Goal: Task Accomplishment & Management: Use online tool/utility

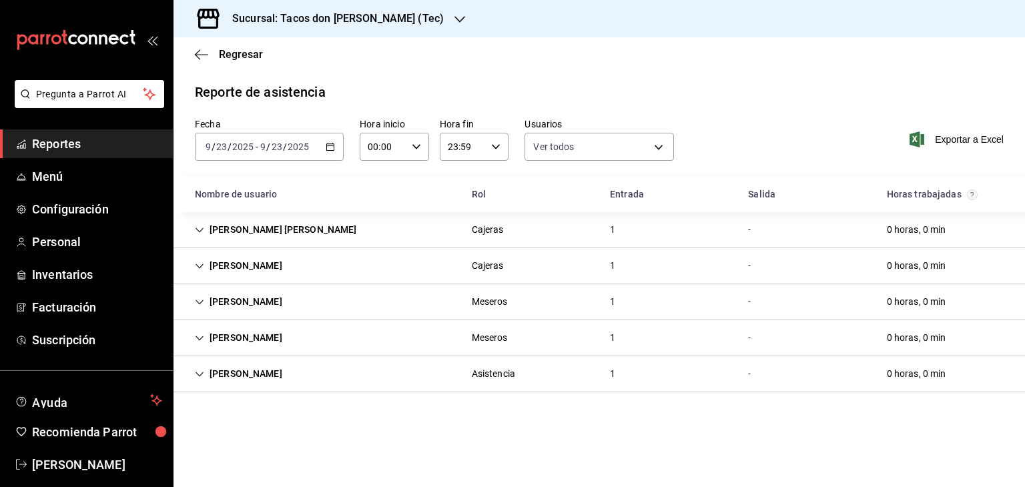
click at [455, 17] on icon "button" at bounding box center [460, 19] width 11 height 11
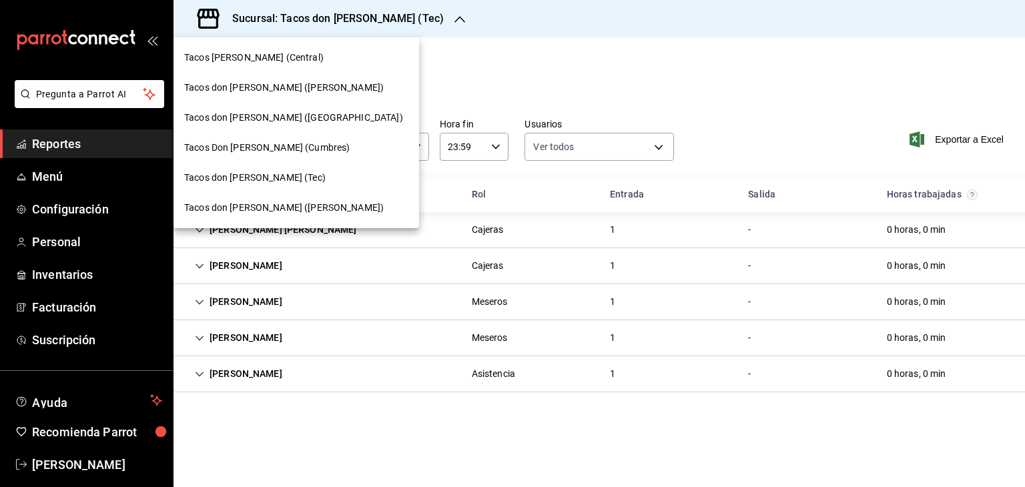
click at [425, 57] on div at bounding box center [512, 243] width 1025 height 487
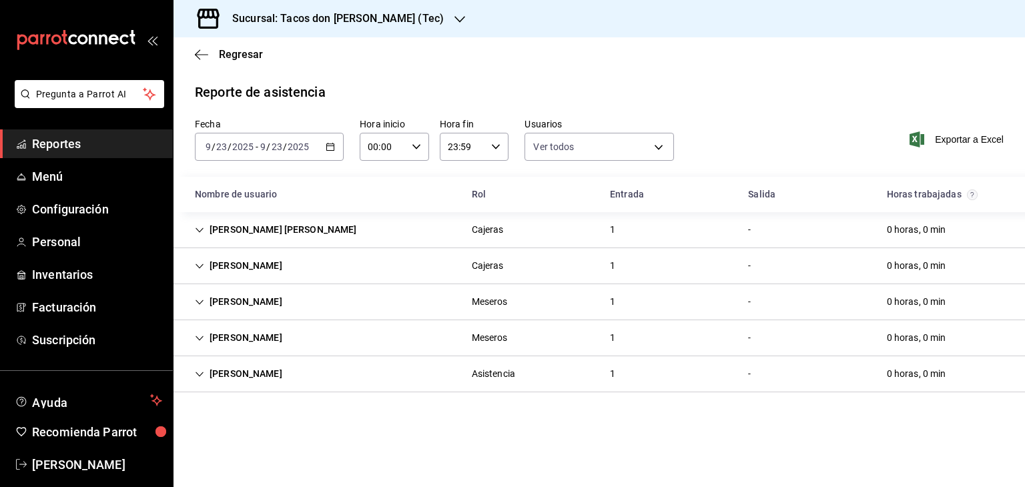
click at [455, 16] on icon "button" at bounding box center [460, 19] width 11 height 11
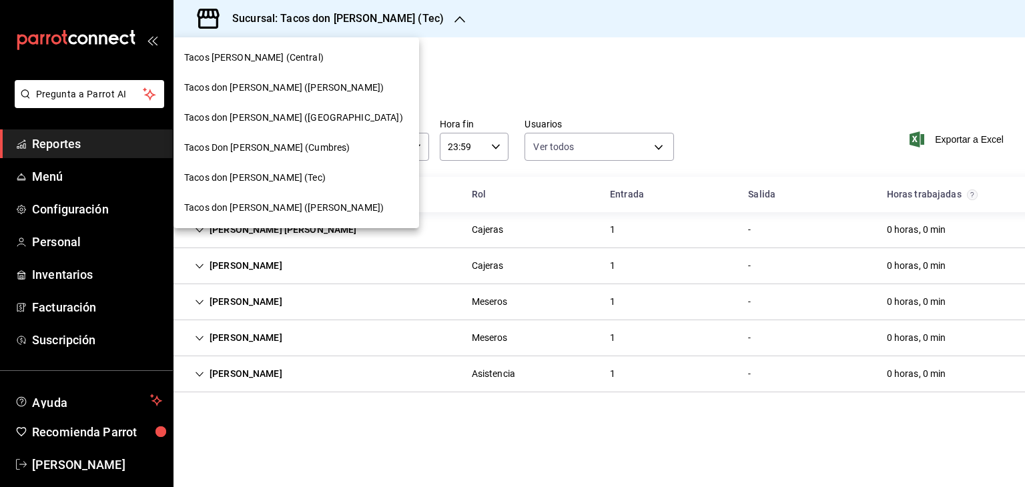
click at [288, 146] on span "Tacos Don [PERSON_NAME] (Cumbres)" at bounding box center [267, 148] width 166 height 14
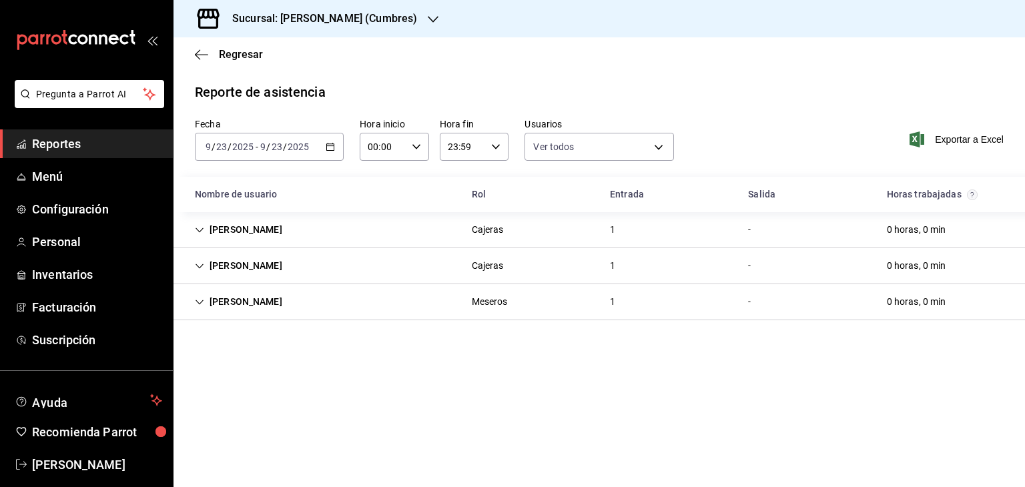
click at [428, 13] on div at bounding box center [433, 19] width 11 height 14
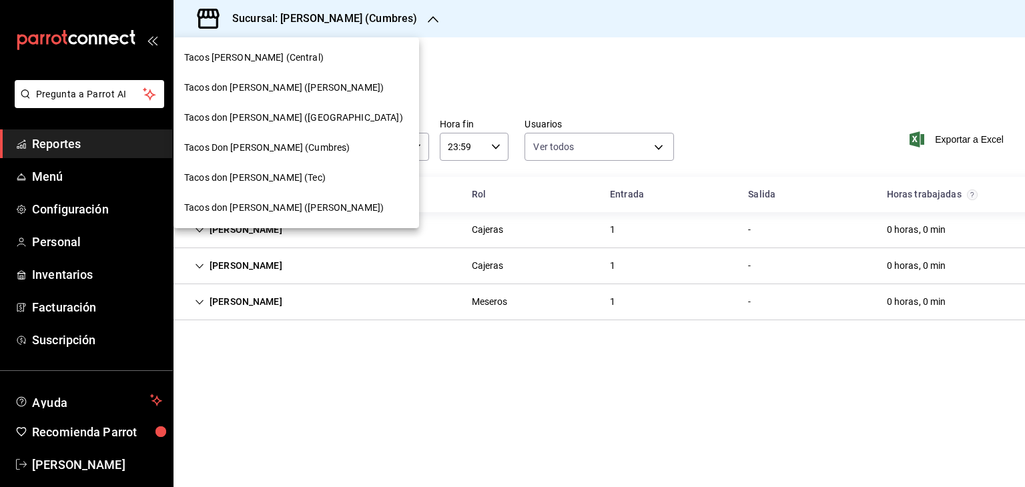
click at [306, 54] on div "Tacos [PERSON_NAME] (Central)" at bounding box center [296, 58] width 224 height 14
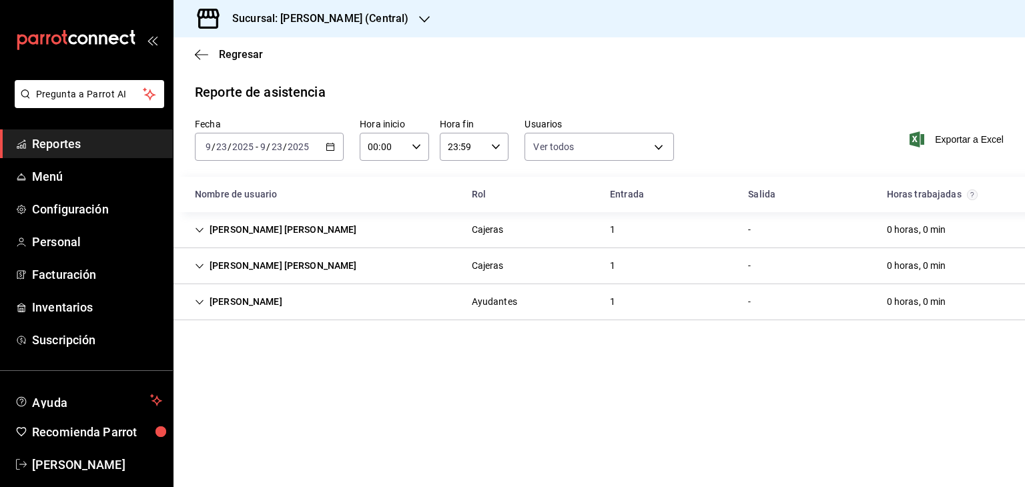
click at [427, 19] on icon "button" at bounding box center [424, 19] width 11 height 11
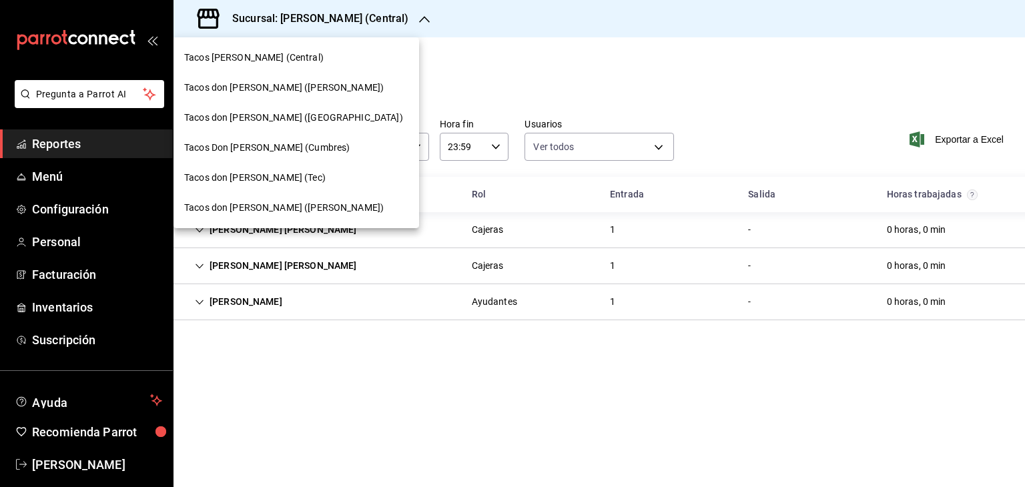
click at [317, 119] on div "Tacos don [PERSON_NAME] ([GEOGRAPHIC_DATA])" at bounding box center [296, 118] width 224 height 14
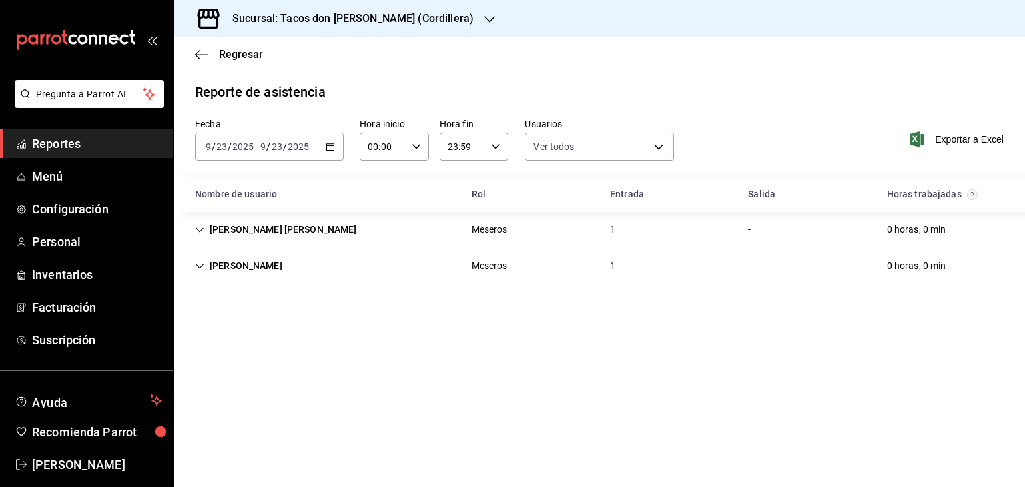
click at [429, 19] on div "Sucursal: Tacos don [PERSON_NAME] (Cordillera)" at bounding box center [342, 18] width 316 height 37
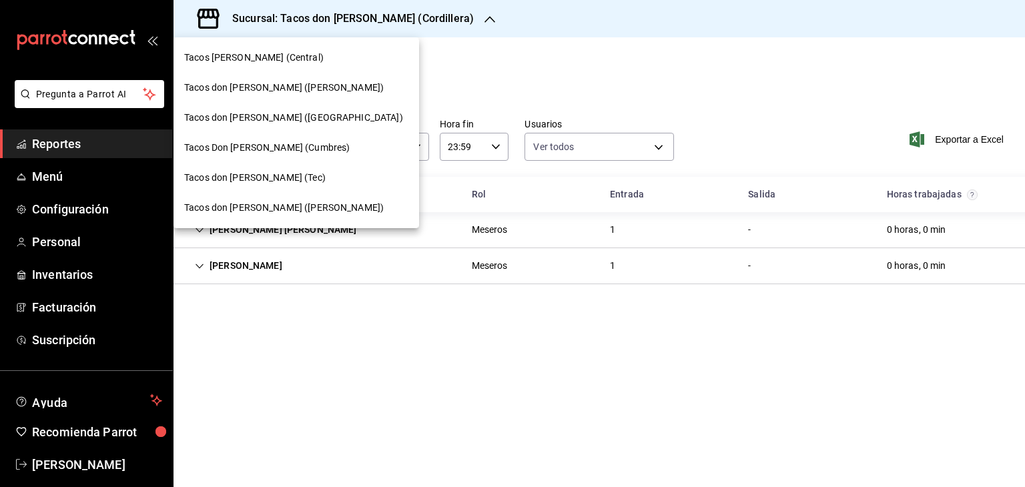
click at [284, 208] on span "Tacos don [PERSON_NAME] ([PERSON_NAME])" at bounding box center [284, 208] width 200 height 14
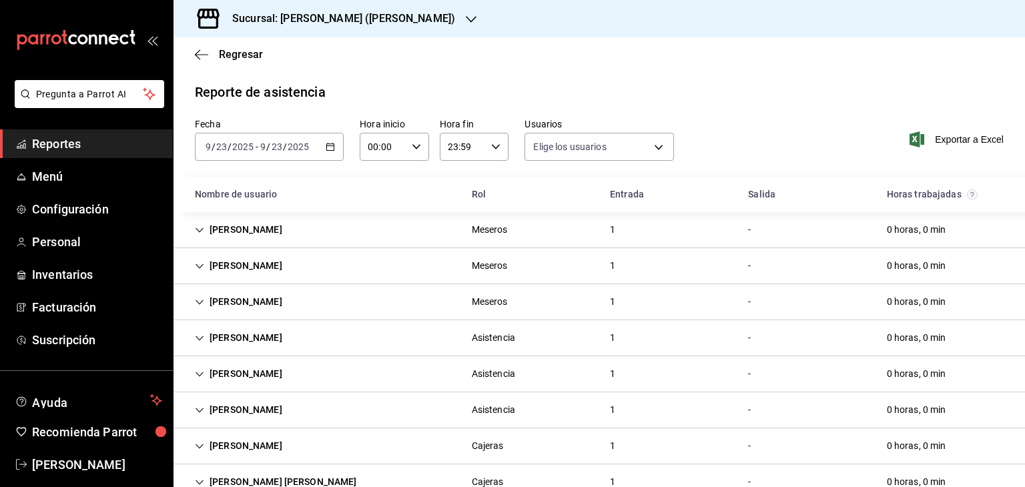
type input "0cf593d1-5539-49a1-9692-2fee09df5de3,aad07810-888b-4998-a43b-ac9dc7ac225d,aa617…"
click at [334, 200] on div "Nombre de usuario" at bounding box center [322, 194] width 277 height 25
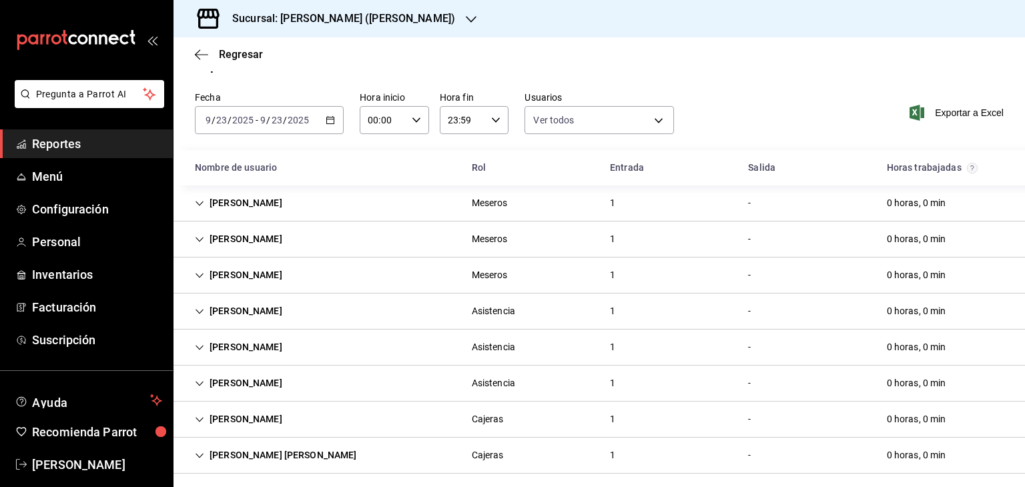
scroll to position [34, 0]
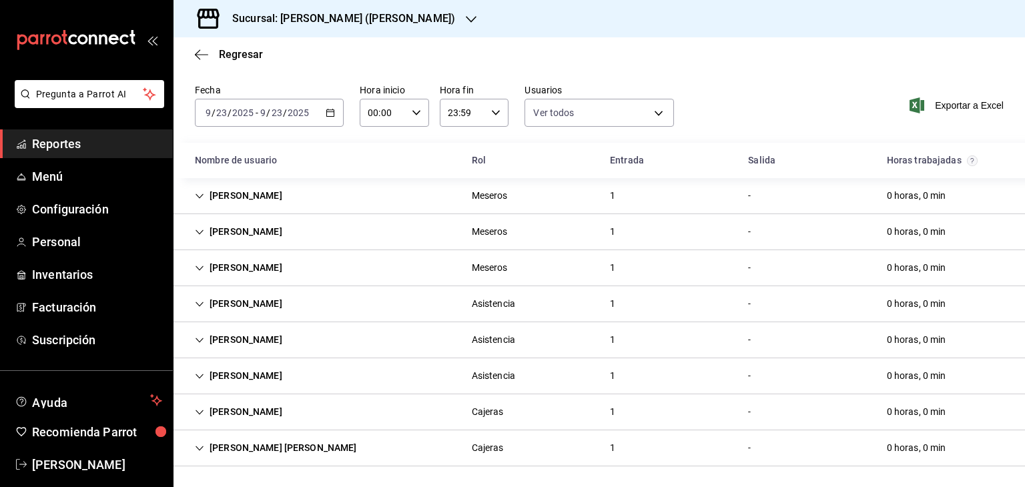
click at [466, 19] on icon "button" at bounding box center [471, 19] width 11 height 11
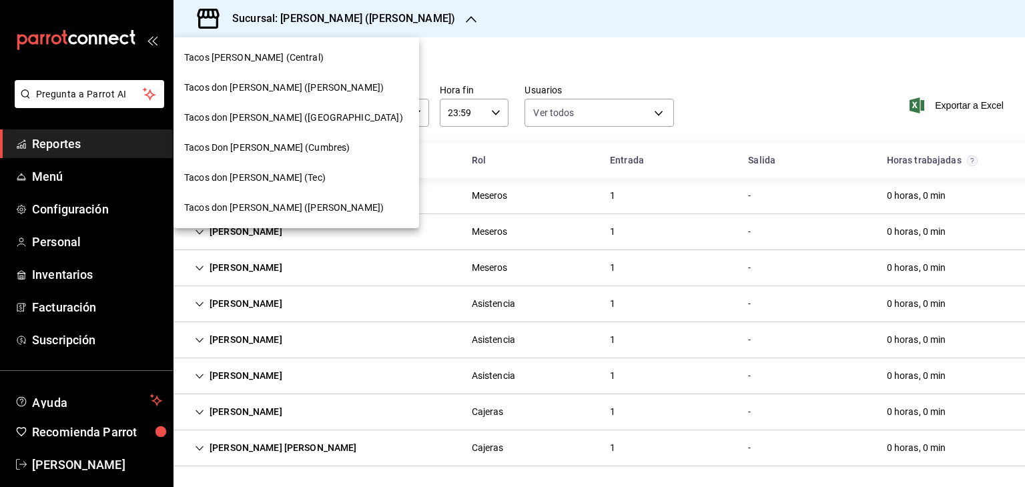
click at [294, 88] on span "Tacos don [PERSON_NAME] ([PERSON_NAME])" at bounding box center [284, 88] width 200 height 14
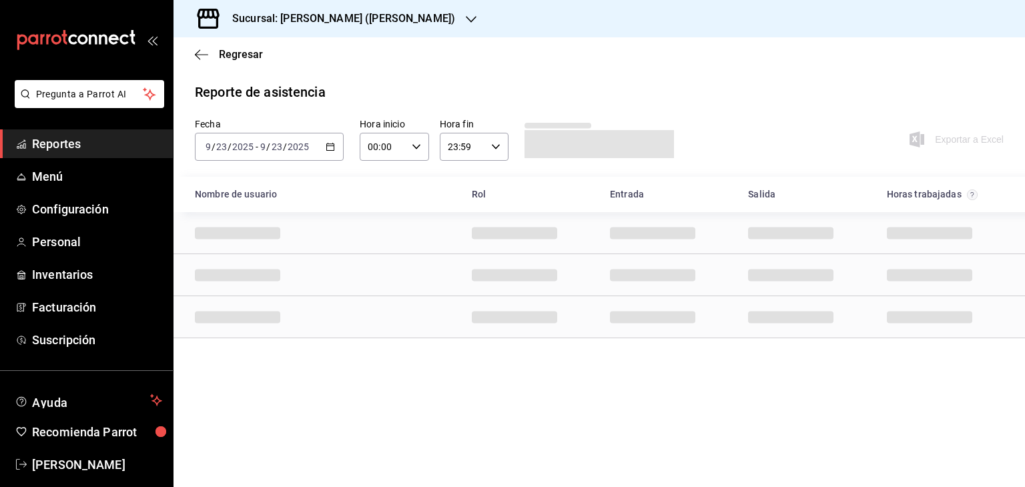
click at [541, 209] on div "Nombre de usuario Rol Entrada [PERSON_NAME] trabajadas" at bounding box center [600, 194] width 852 height 35
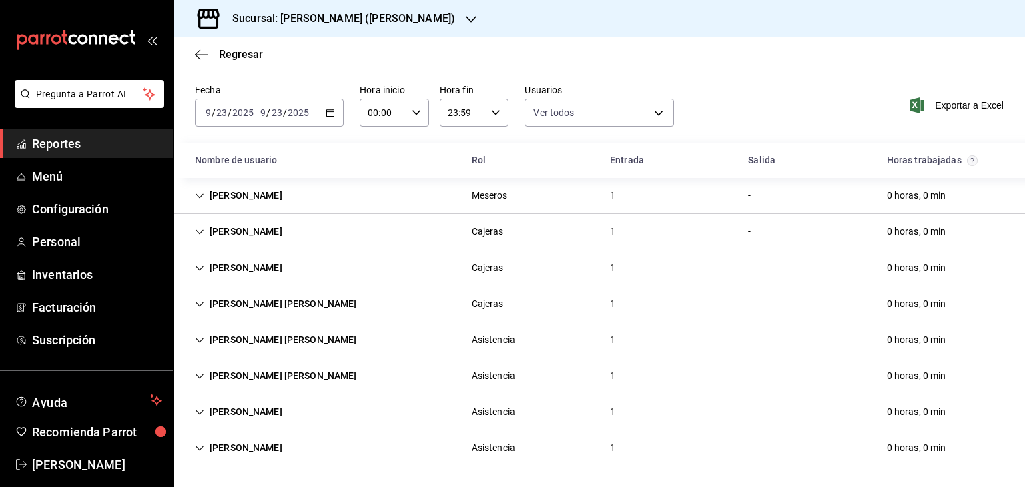
click at [466, 18] on icon "button" at bounding box center [471, 19] width 11 height 11
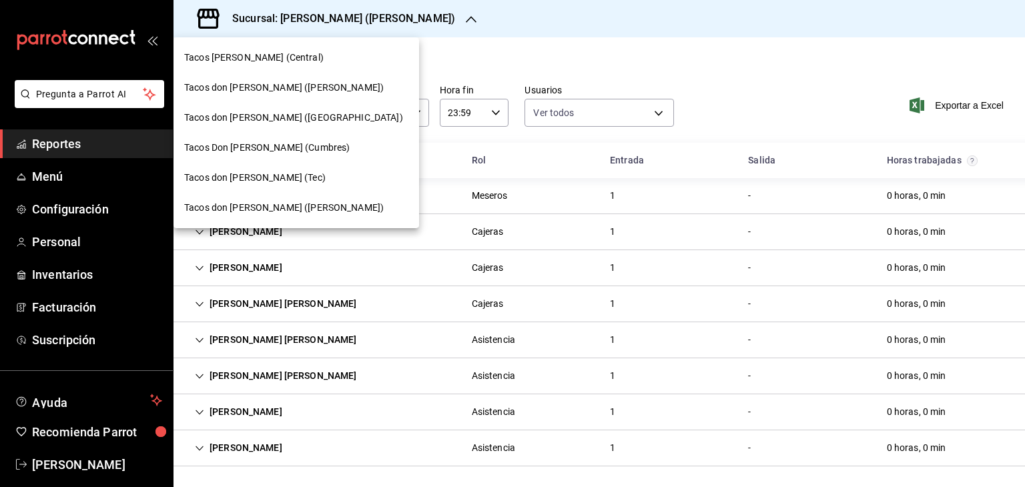
click at [292, 59] on span "Tacos [PERSON_NAME] (Central)" at bounding box center [254, 58] width 140 height 14
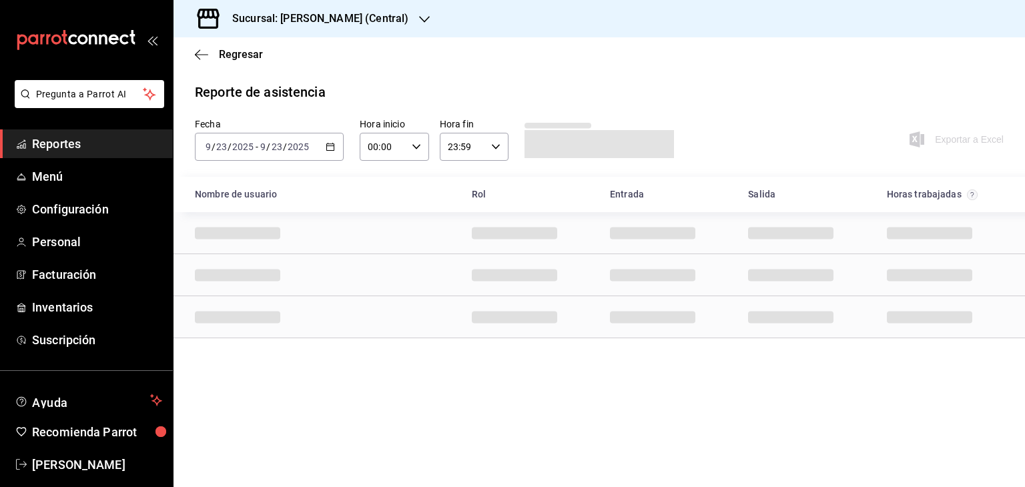
click at [333, 146] on icon "button" at bounding box center [330, 146] width 9 height 9
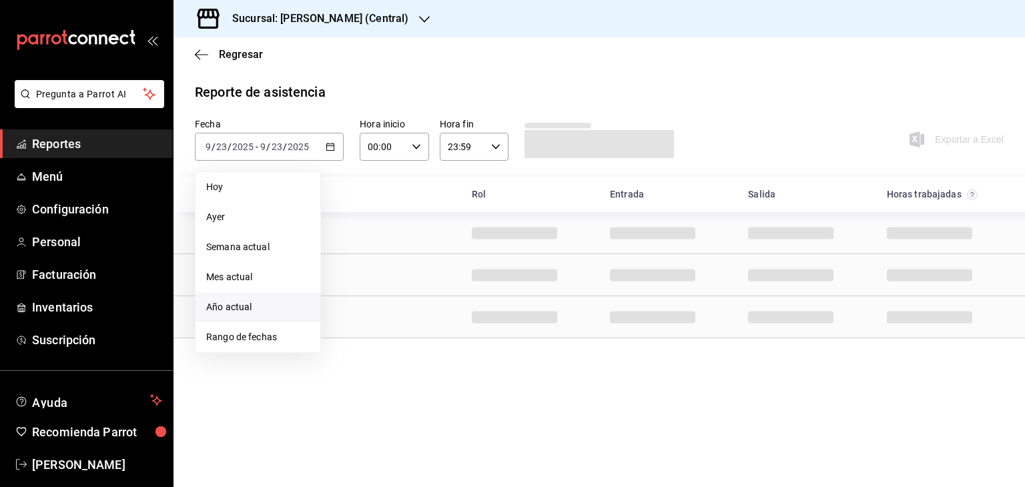
click at [248, 301] on span "Año actual" at bounding box center [257, 307] width 103 height 14
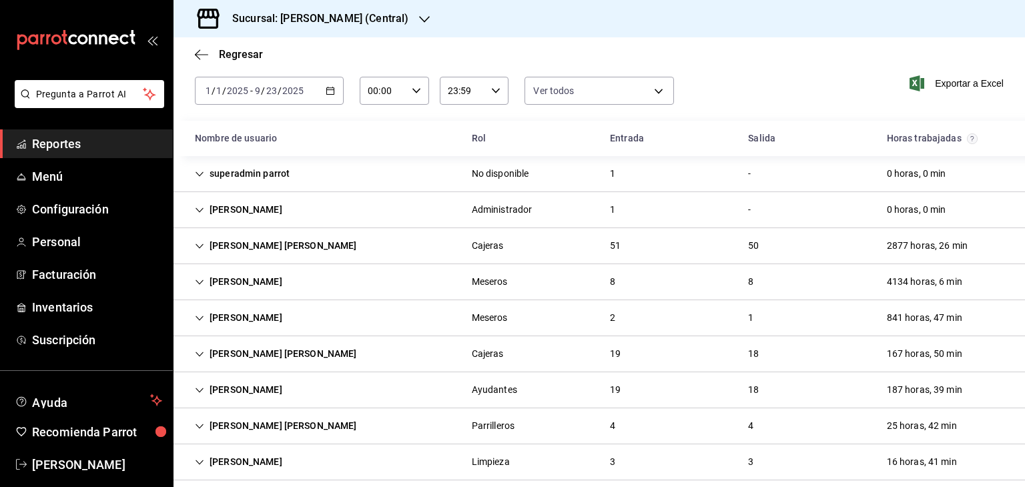
scroll to position [69, 0]
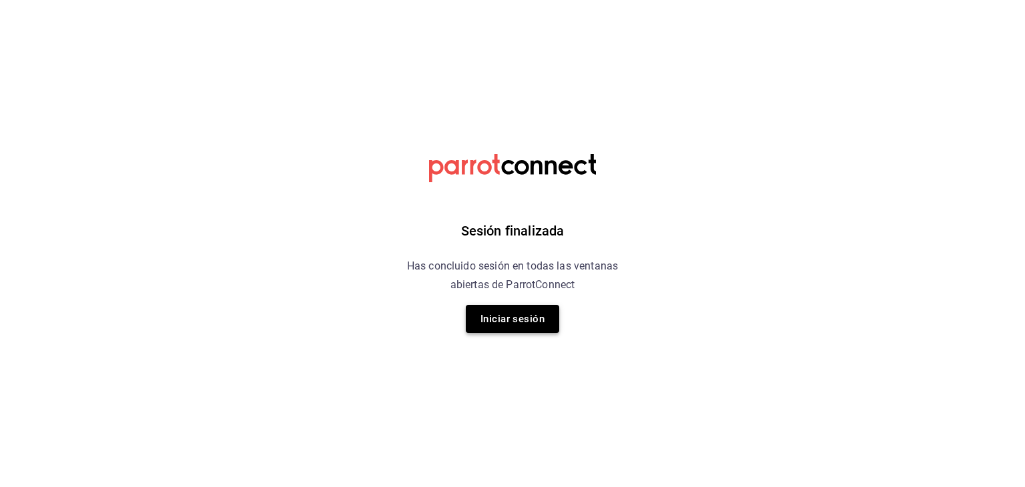
click at [505, 311] on button "Iniciar sesión" at bounding box center [512, 319] width 93 height 28
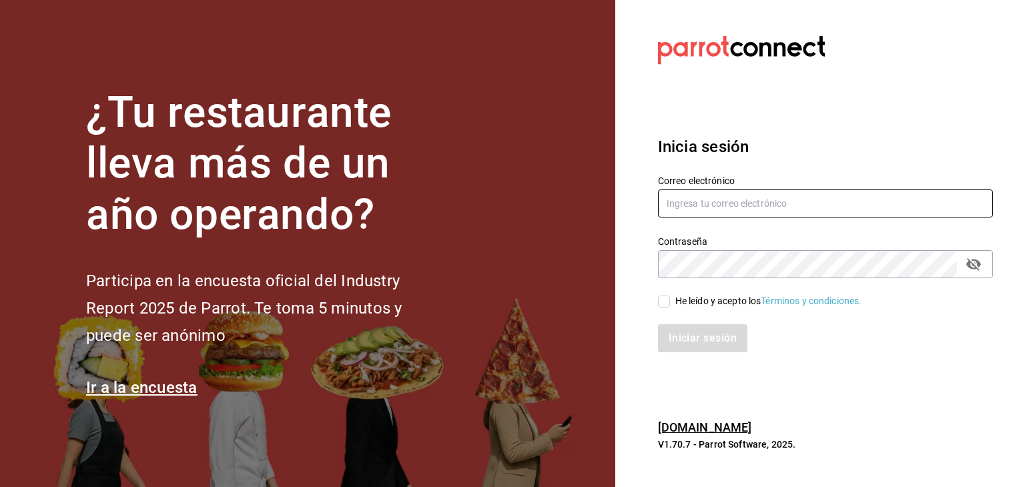
click at [714, 205] on input "text" at bounding box center [825, 204] width 335 height 28
type input "[EMAIL_ADDRESS][DOMAIN_NAME]"
click at [657, 303] on div "He leído y acepto los Términos y condiciones." at bounding box center [817, 293] width 351 height 31
click at [667, 303] on input "He leído y acepto los Términos y condiciones." at bounding box center [664, 302] width 12 height 12
checkbox input "true"
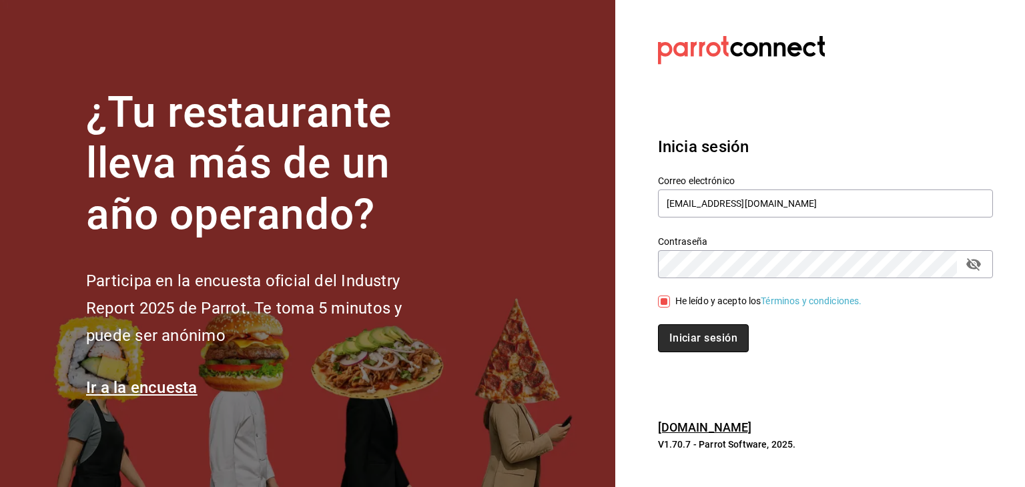
click at [683, 341] on button "Iniciar sesión" at bounding box center [703, 338] width 91 height 28
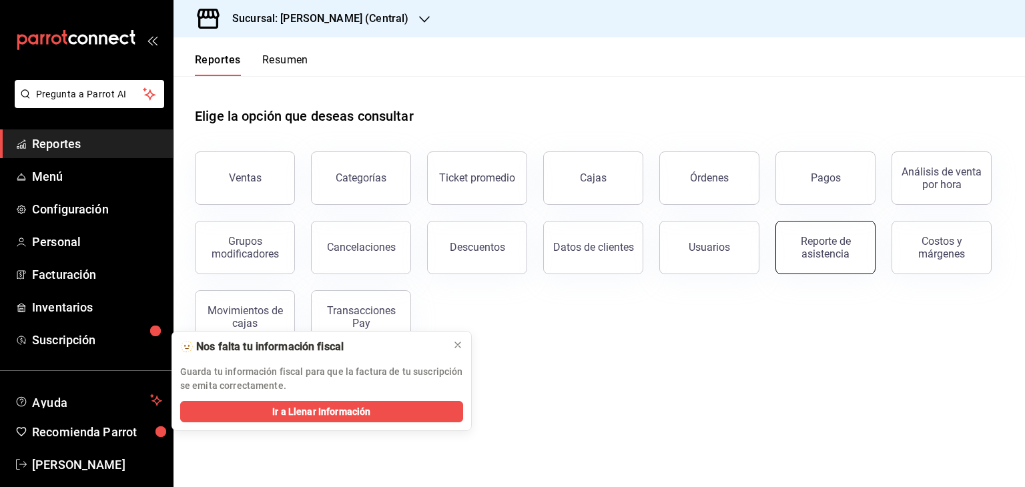
click at [849, 249] on div "Reporte de asistencia" at bounding box center [825, 247] width 83 height 25
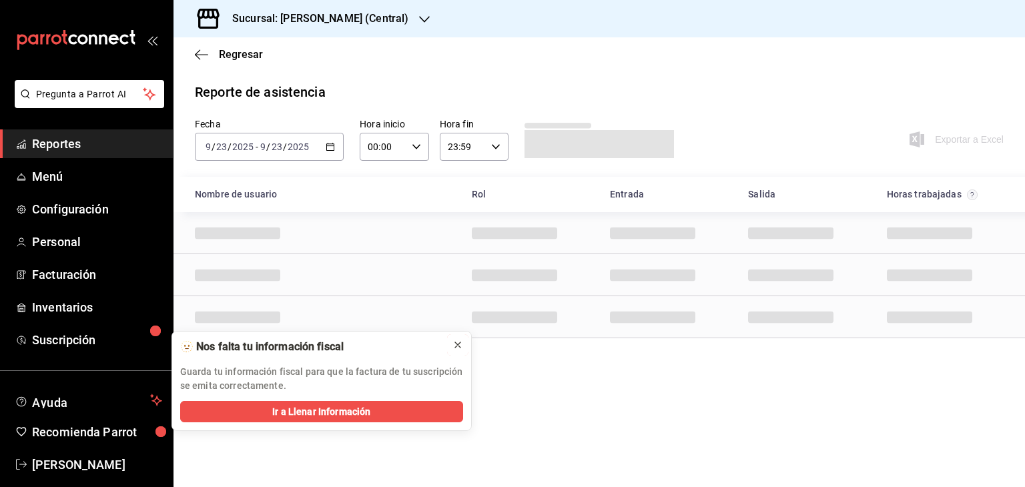
click at [461, 346] on icon at bounding box center [458, 345] width 11 height 11
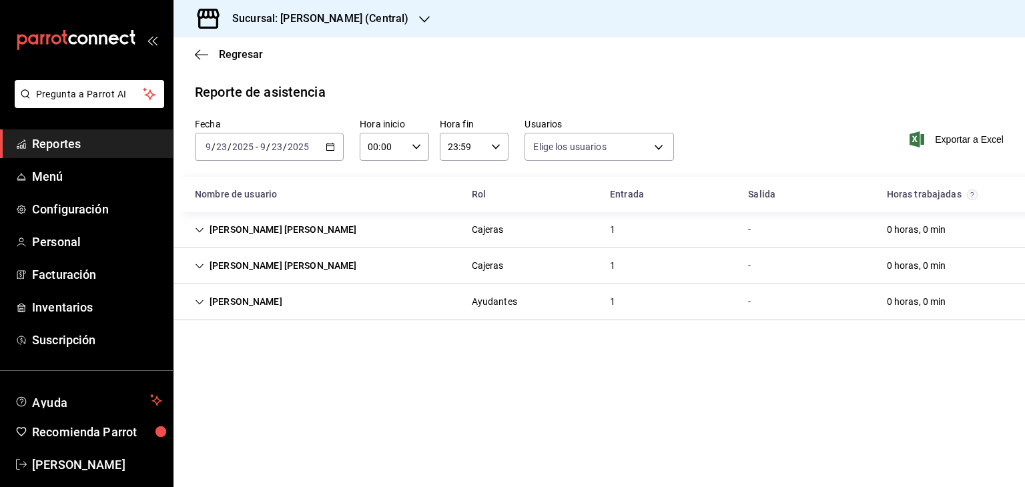
type input "0cf593d1-5539-49a1-9692-2fee09df5de3,aad07810-888b-4998-a43b-ac9dc7ac225d,aa617…"
click at [333, 145] on icon "button" at bounding box center [330, 146] width 9 height 9
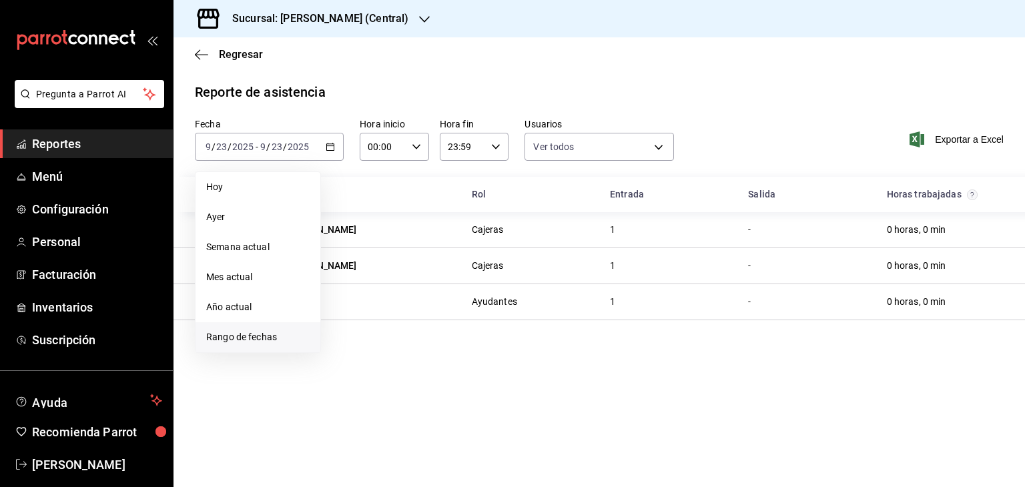
click at [242, 337] on span "Rango de fechas" at bounding box center [257, 337] width 103 height 14
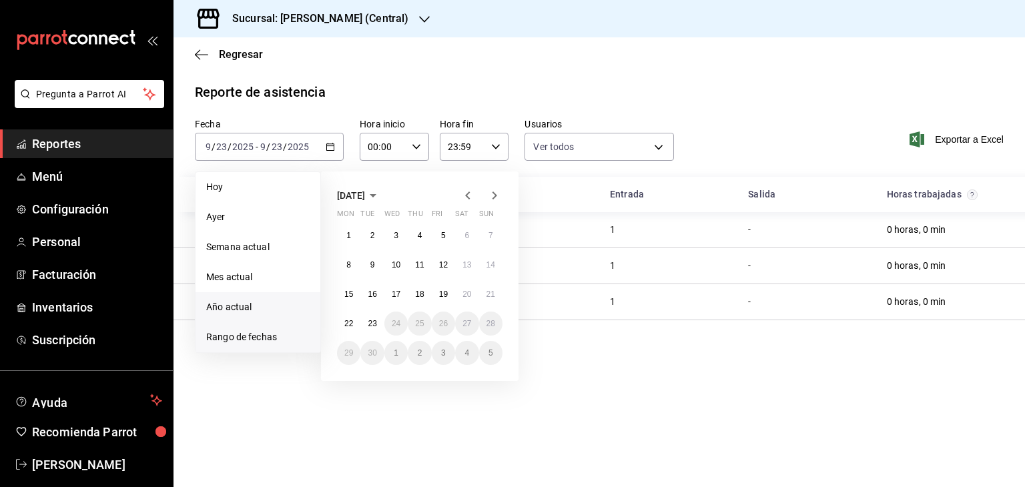
click at [236, 310] on span "Año actual" at bounding box center [257, 307] width 103 height 14
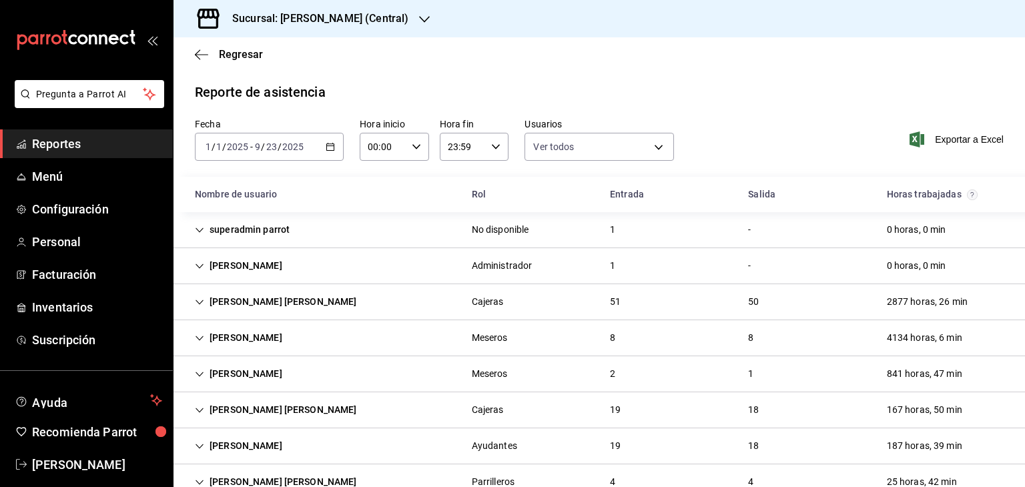
click at [419, 19] on icon "button" at bounding box center [424, 19] width 11 height 11
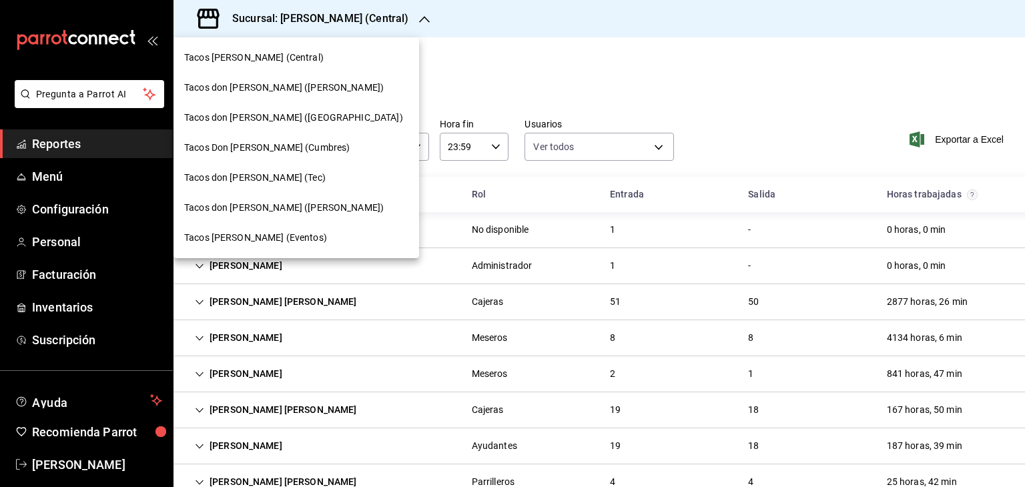
click at [430, 55] on div at bounding box center [512, 243] width 1025 height 487
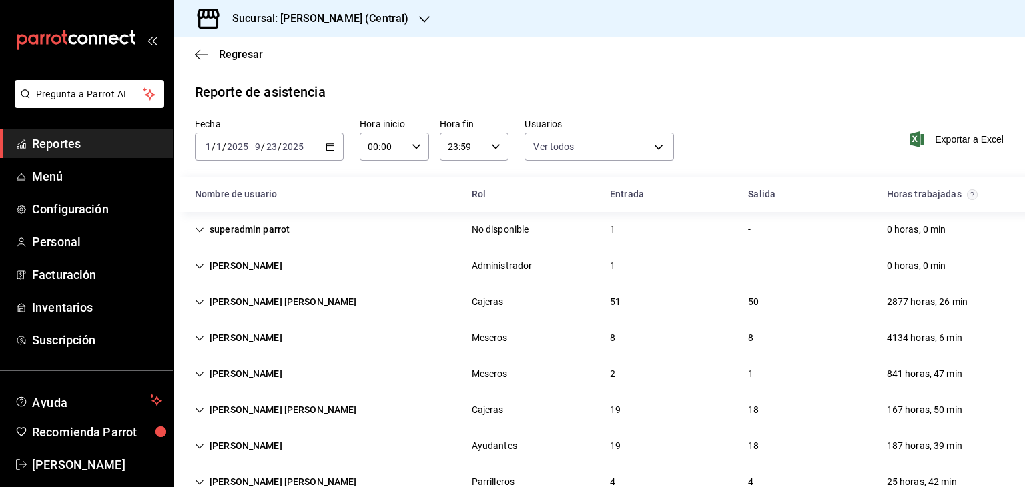
click at [331, 146] on \(Stroke\) "button" at bounding box center [330, 146] width 7 height 1
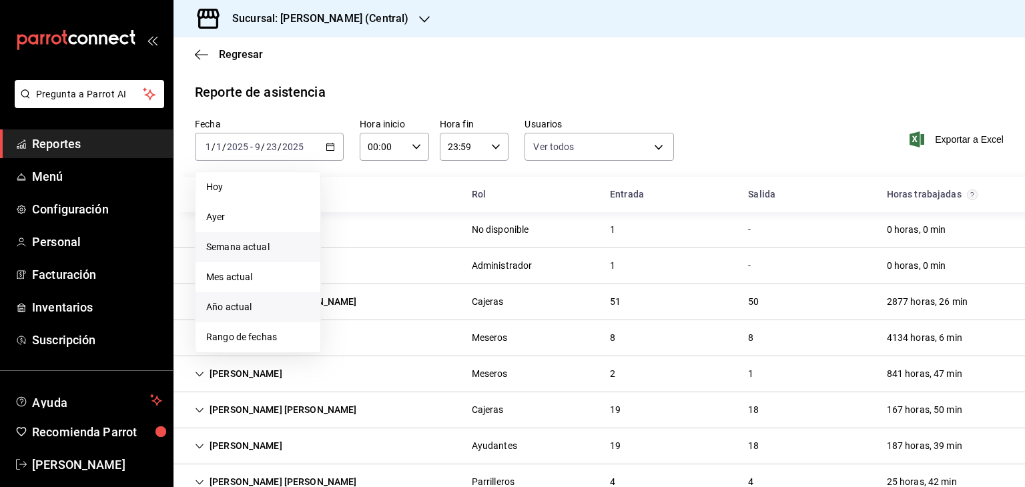
click at [255, 249] on span "Semana actual" at bounding box center [257, 247] width 103 height 14
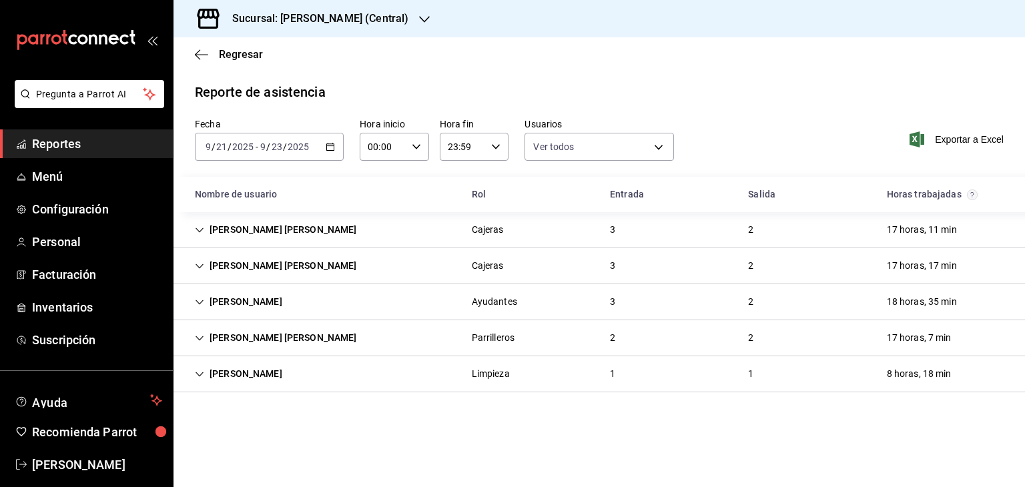
click at [425, 17] on icon "button" at bounding box center [424, 19] width 11 height 11
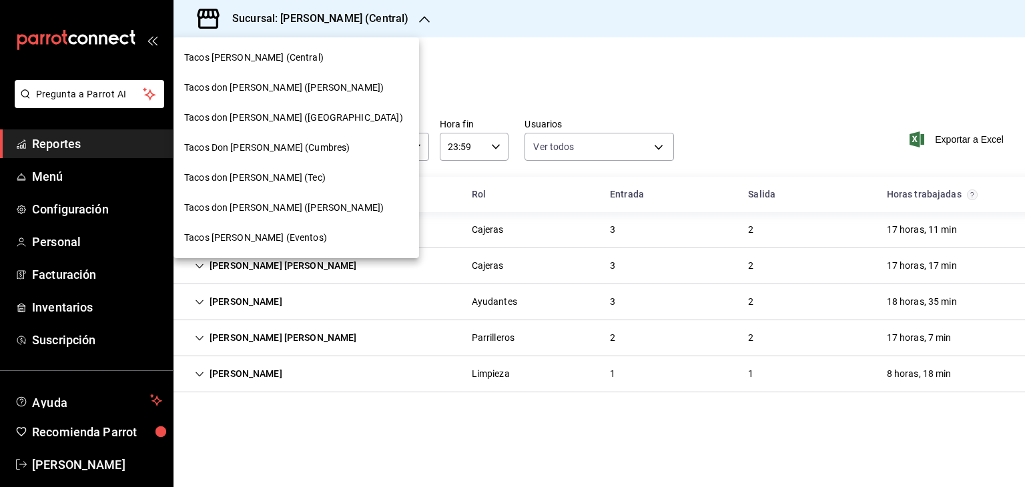
click at [284, 206] on span "Tacos don [PERSON_NAME] ([PERSON_NAME])" at bounding box center [284, 208] width 200 height 14
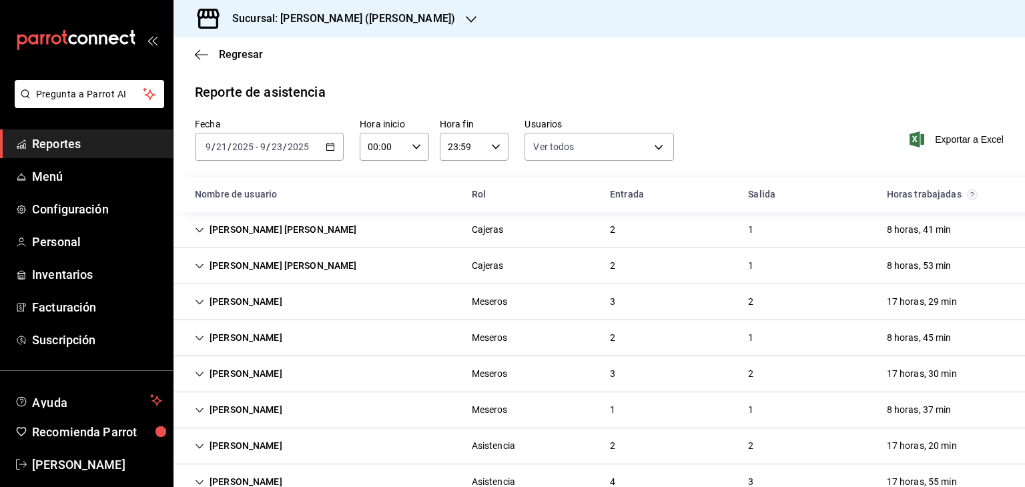
click at [326, 152] on div "2025-09-21 9 / 21 / 2025 - 2025-09-23 9 / 23 / 2025" at bounding box center [269, 147] width 149 height 28
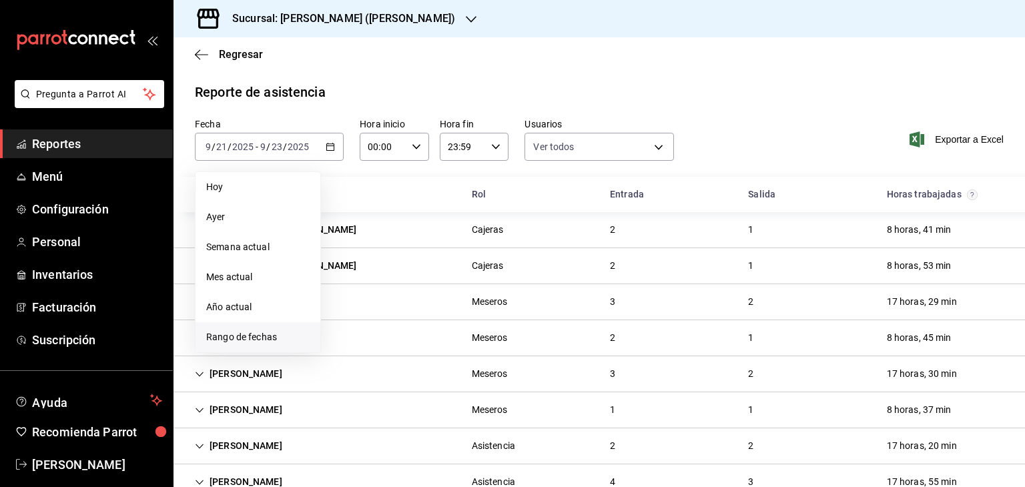
click at [238, 336] on span "Rango de fechas" at bounding box center [257, 337] width 103 height 14
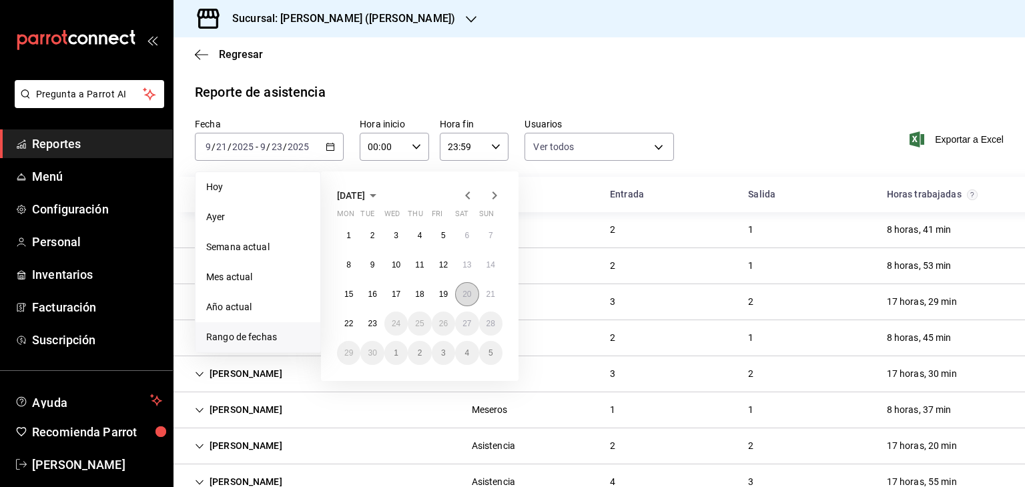
click at [465, 295] on abbr "20" at bounding box center [467, 294] width 9 height 9
click at [374, 323] on abbr "23" at bounding box center [372, 323] width 9 height 9
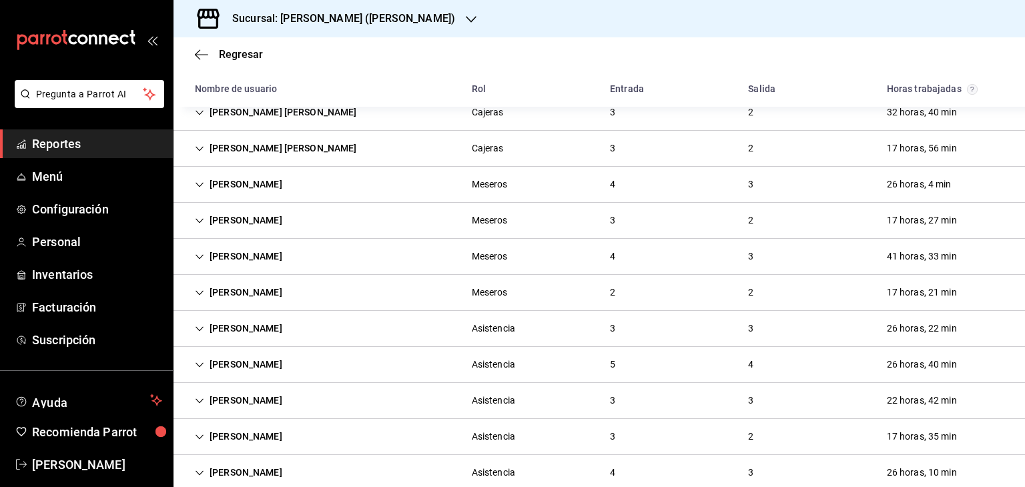
scroll to position [118, 0]
click at [466, 22] on icon "button" at bounding box center [471, 19] width 11 height 7
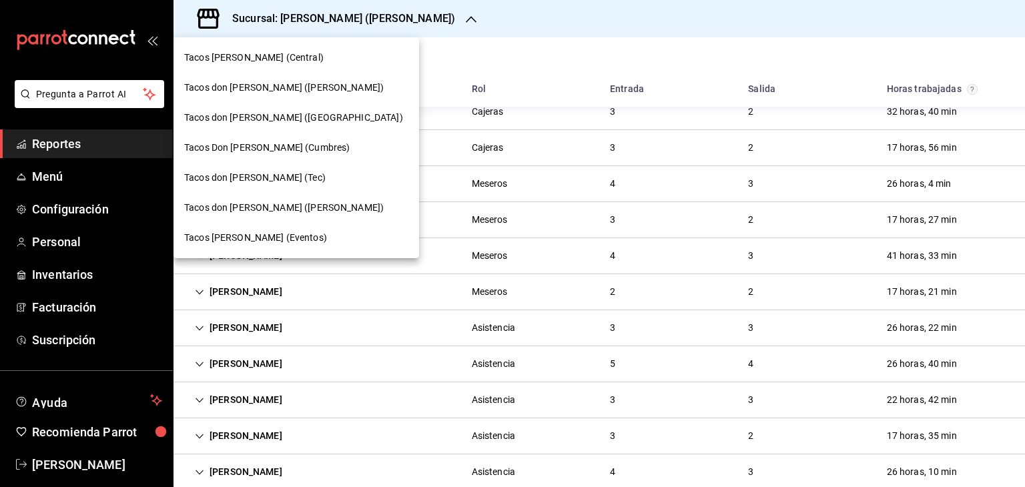
click at [296, 59] on div "Tacos [PERSON_NAME] (Central)" at bounding box center [296, 58] width 224 height 14
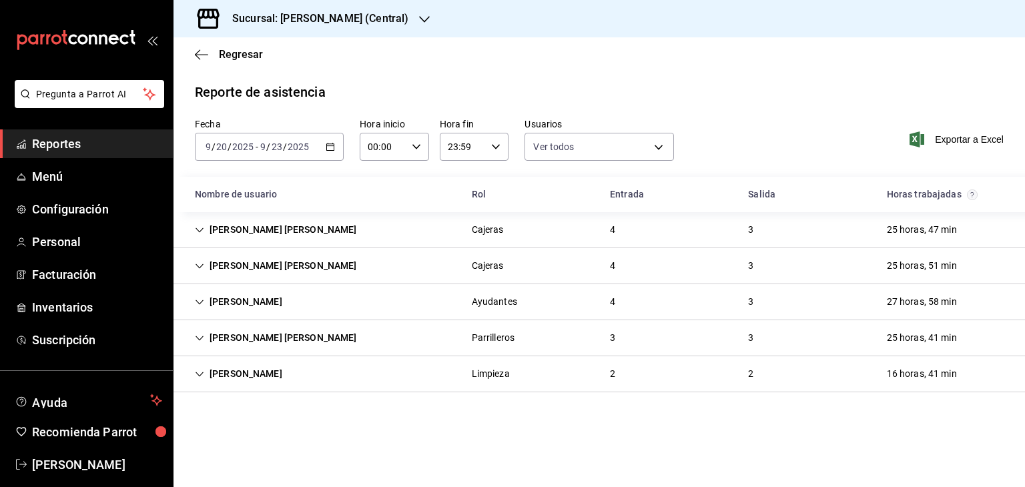
click at [415, 19] on div "Sucursal: [PERSON_NAME] (Central)" at bounding box center [309, 18] width 251 height 37
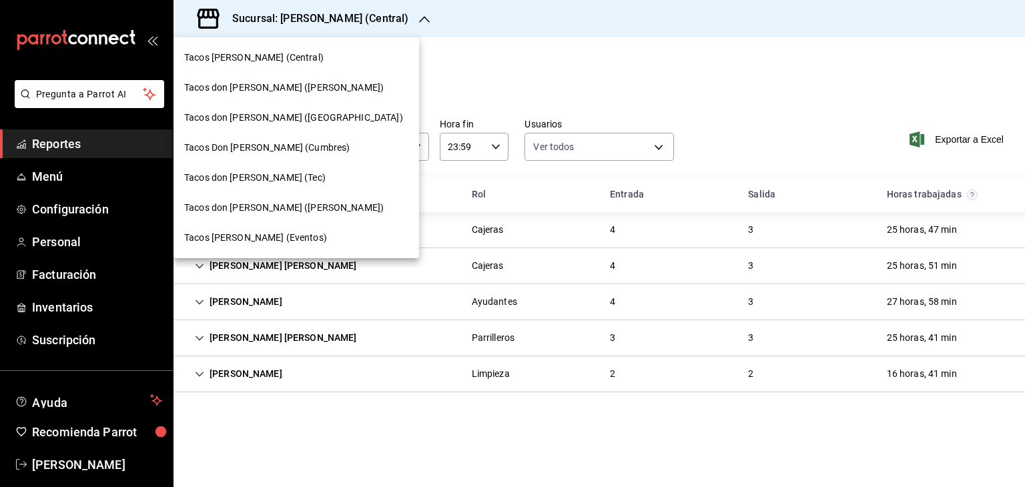
click at [300, 112] on span "Tacos don [PERSON_NAME] ([GEOGRAPHIC_DATA])" at bounding box center [293, 118] width 219 height 14
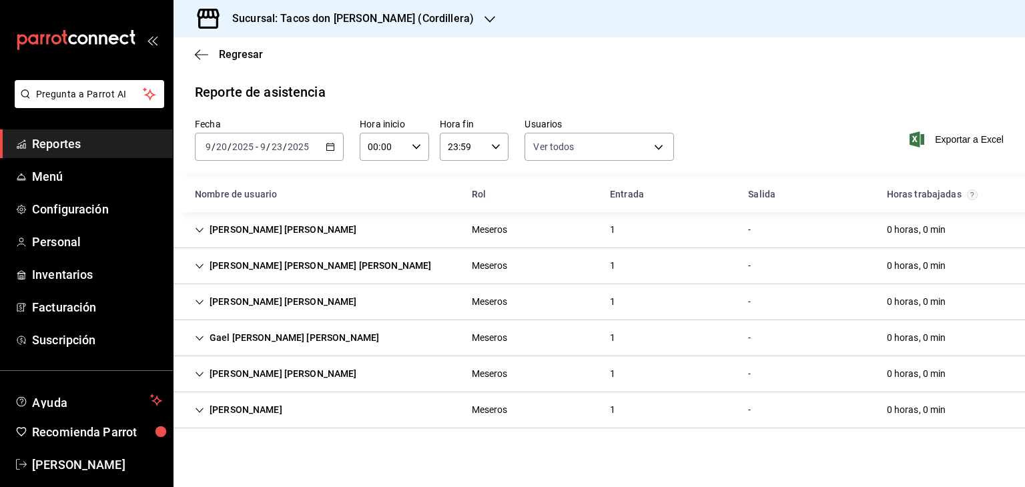
click at [485, 22] on icon "button" at bounding box center [490, 19] width 11 height 11
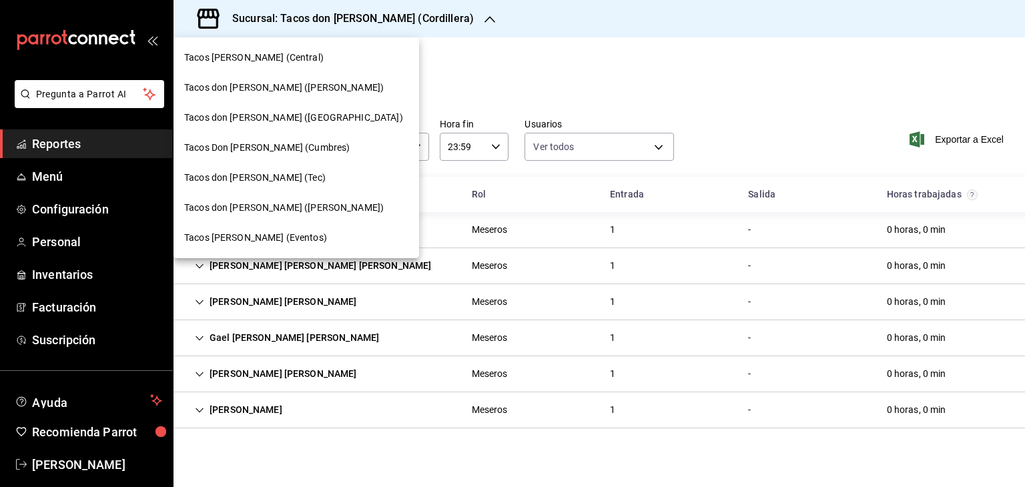
click at [275, 174] on span "Tacos don [PERSON_NAME] (Tec)" at bounding box center [255, 178] width 142 height 14
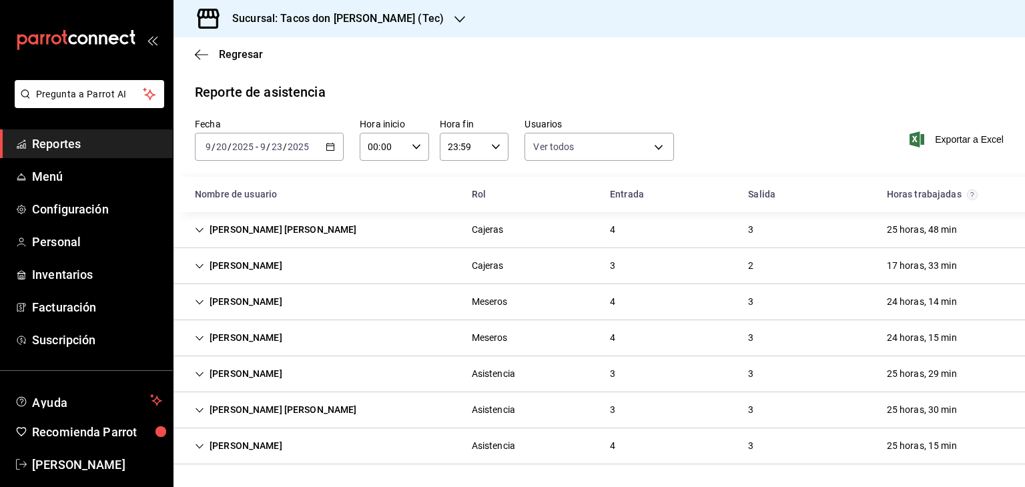
click at [455, 14] on icon "button" at bounding box center [460, 19] width 11 height 11
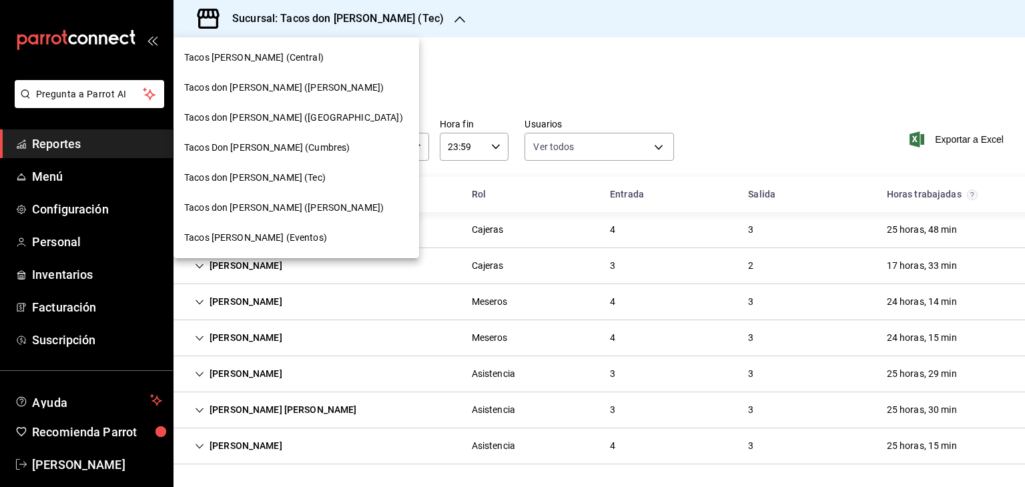
click at [278, 150] on span "Tacos Don [PERSON_NAME] (Cumbres)" at bounding box center [267, 148] width 166 height 14
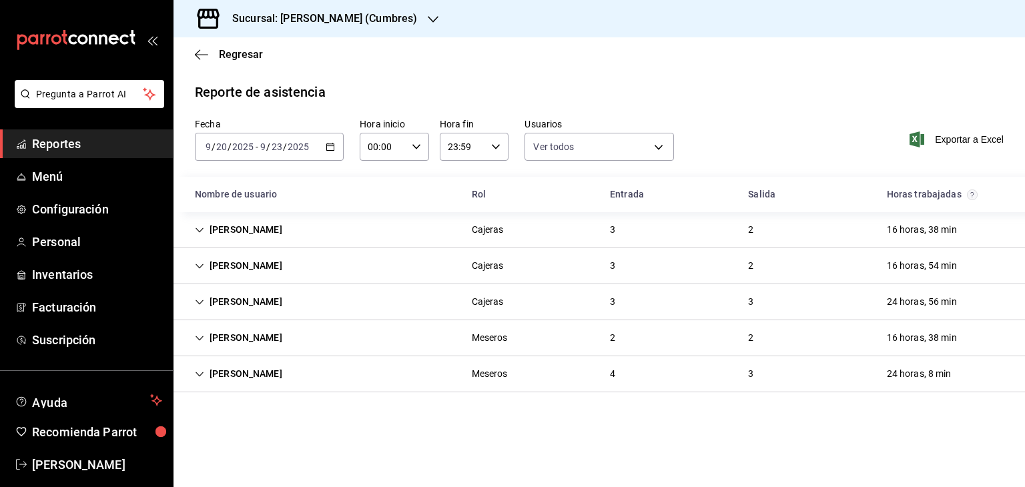
drag, startPoint x: 429, startPoint y: 23, endPoint x: 412, endPoint y: 27, distance: 17.2
click at [412, 27] on div "Sucursal: [PERSON_NAME] (Cumbres)" at bounding box center [314, 18] width 260 height 37
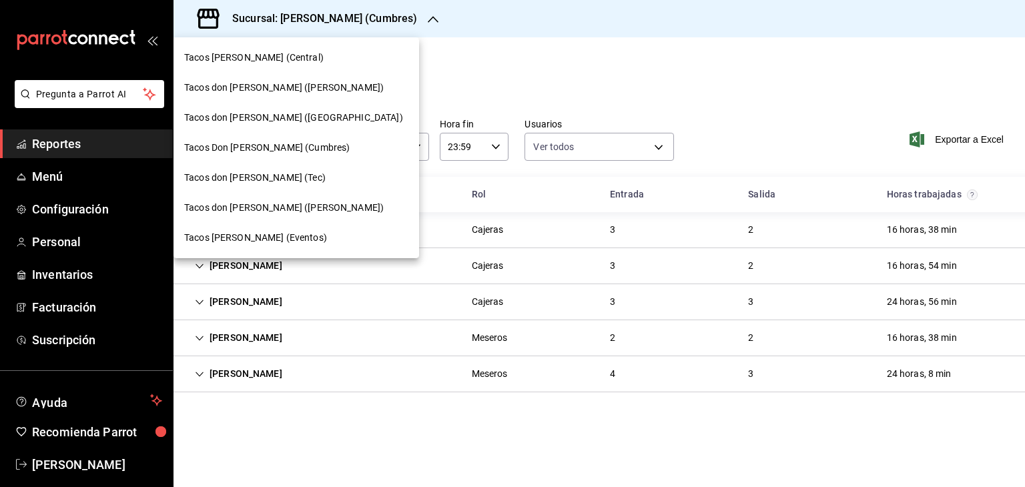
click at [290, 87] on span "Tacos don [PERSON_NAME] ([PERSON_NAME])" at bounding box center [284, 88] width 200 height 14
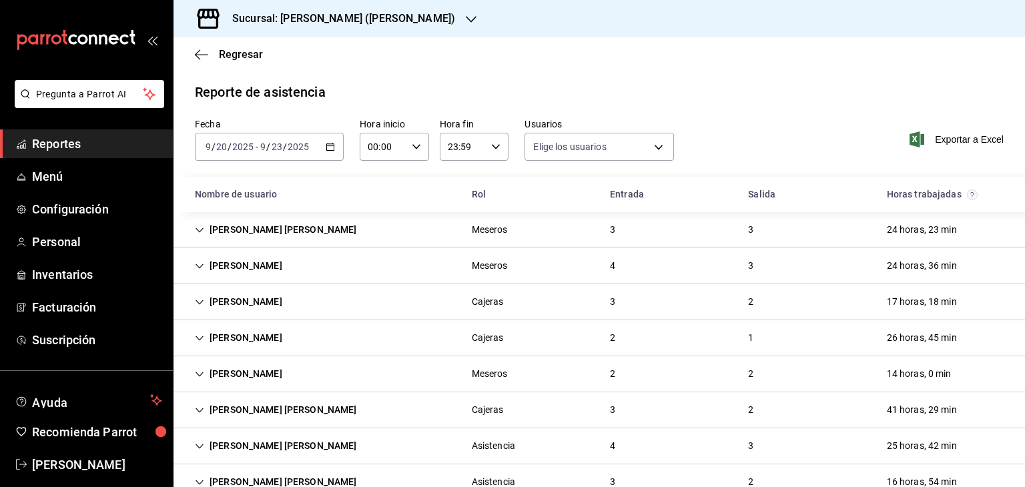
type input "0cf593d1-5539-49a1-9692-2fee09df5de3,aad07810-888b-4998-a43b-ac9dc7ac225d,aa617…"
click at [466, 20] on icon "button" at bounding box center [471, 19] width 11 height 7
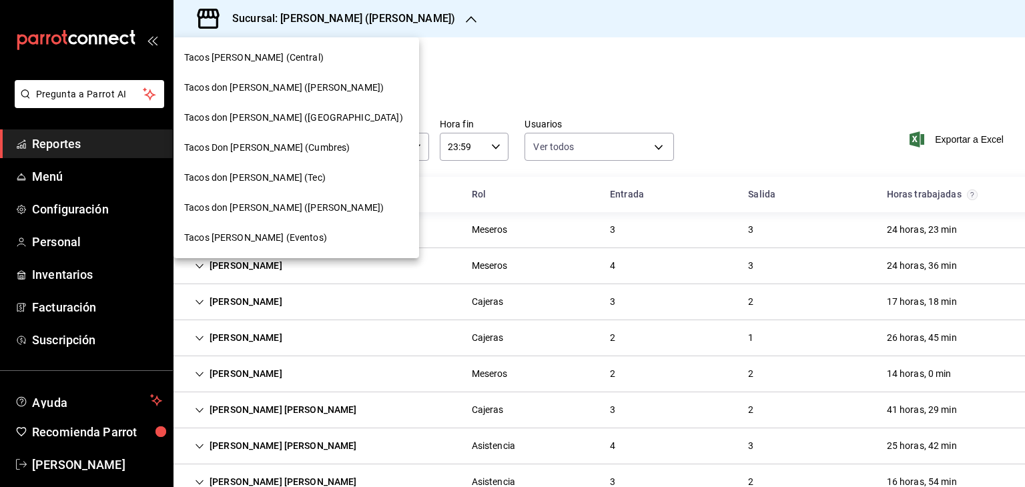
click at [288, 206] on span "Tacos don [PERSON_NAME] ([PERSON_NAME])" at bounding box center [284, 208] width 200 height 14
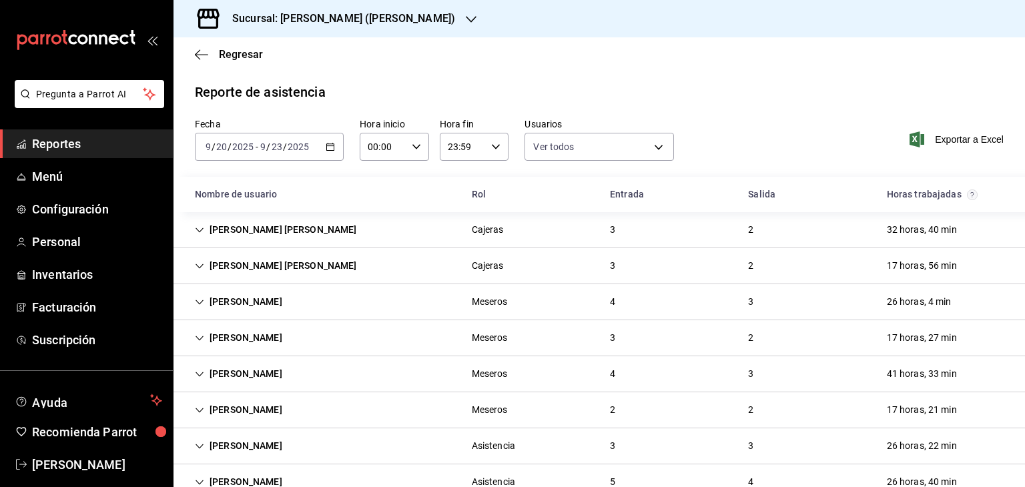
click at [264, 268] on div "Elidia Rosas Rayo" at bounding box center [276, 266] width 184 height 25
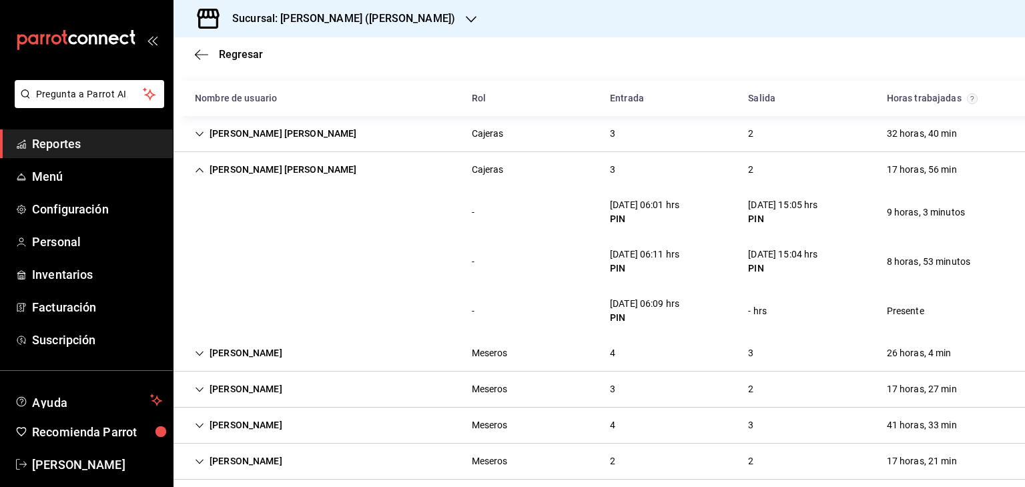
scroll to position [101, 0]
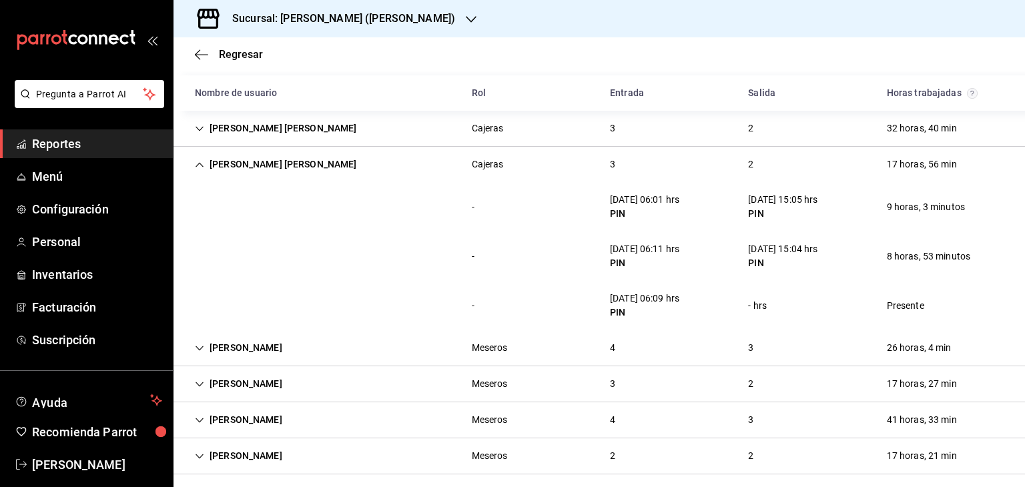
click at [466, 15] on icon "button" at bounding box center [471, 19] width 11 height 11
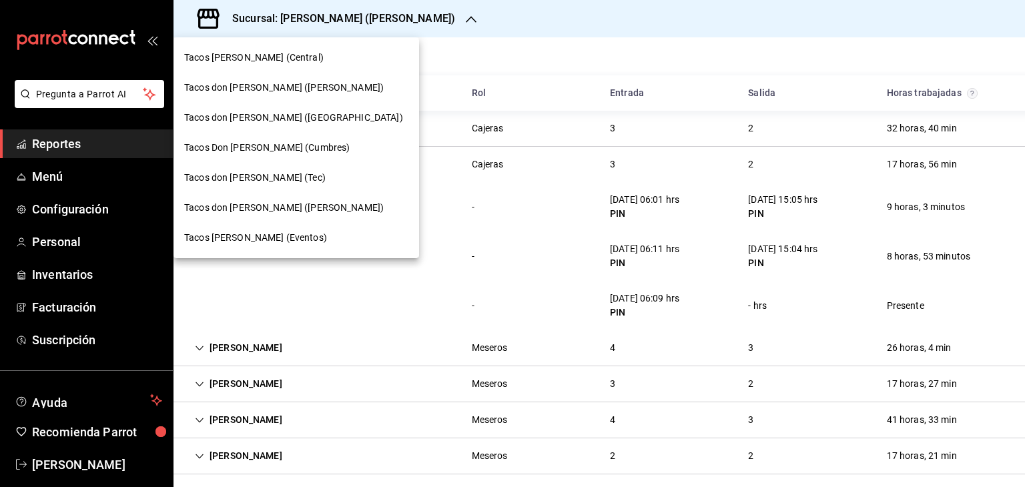
click at [292, 65] on div "Tacos [PERSON_NAME] (Central)" at bounding box center [297, 58] width 246 height 30
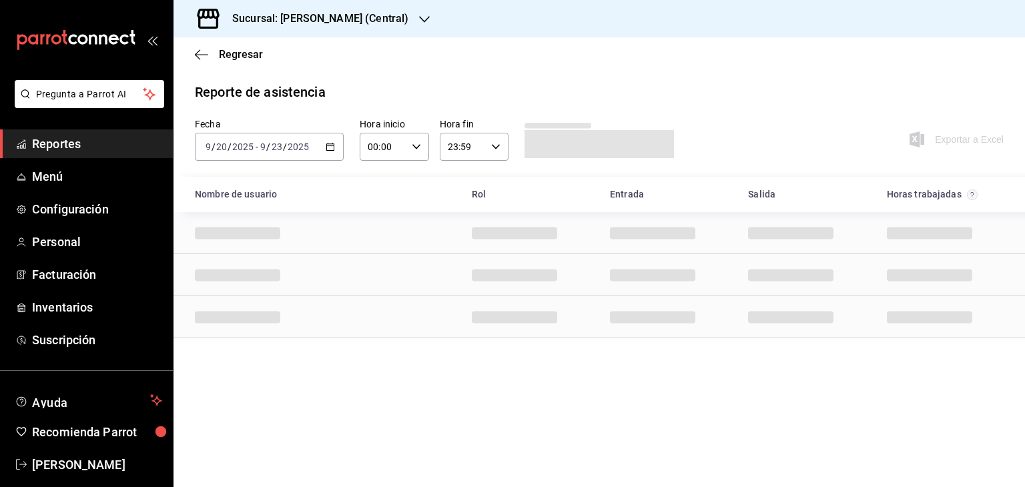
click at [328, 150] on \(Stroke\) "button" at bounding box center [330, 147] width 8 height 7
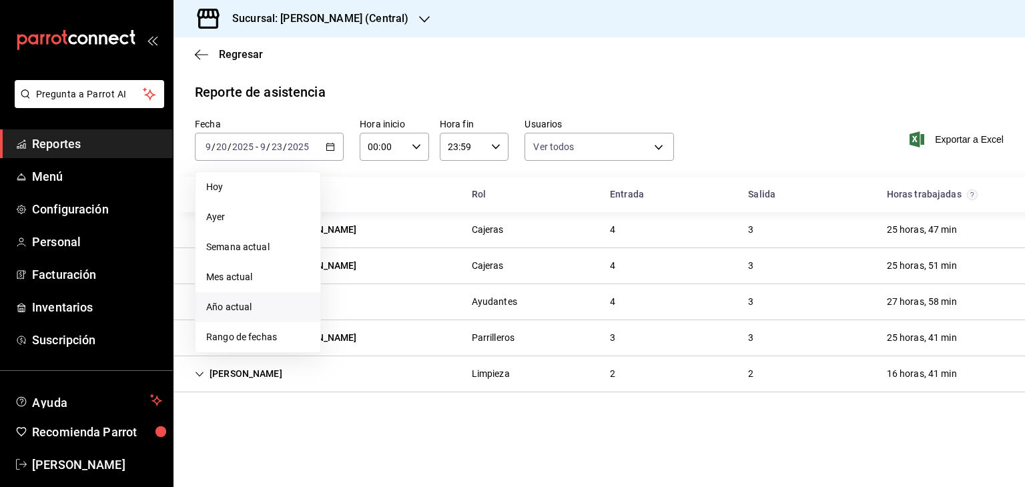
click at [236, 308] on span "Año actual" at bounding box center [257, 307] width 103 height 14
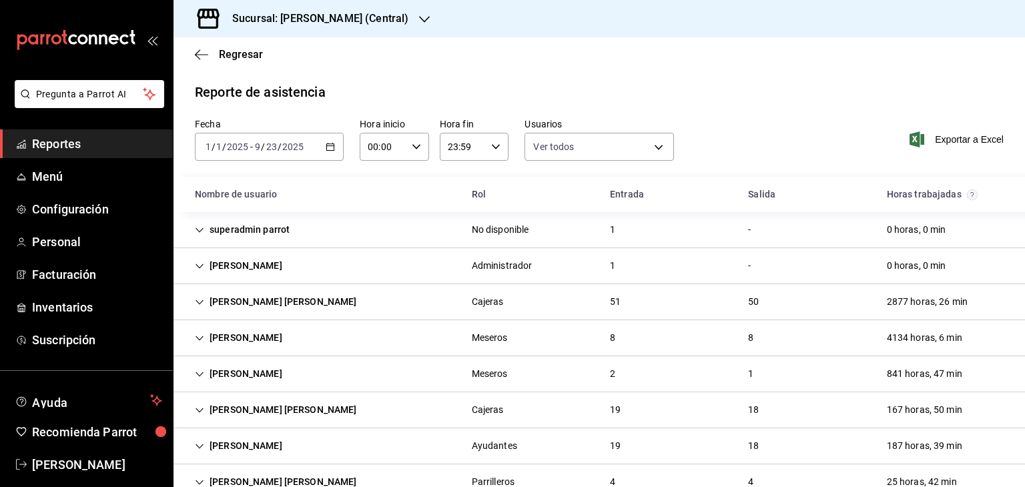
click at [196, 371] on icon "Cell" at bounding box center [199, 374] width 9 height 9
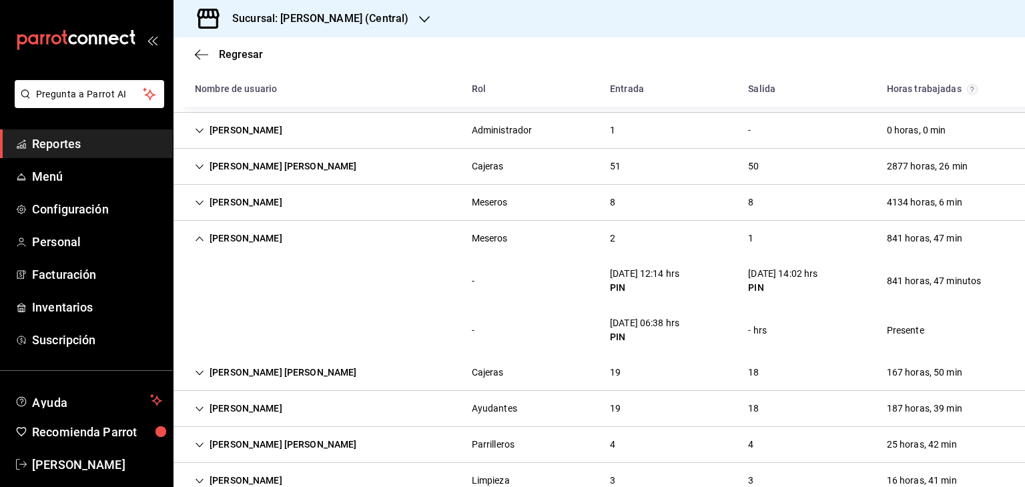
scroll to position [137, 0]
